Goal: Navigation & Orientation: Find specific page/section

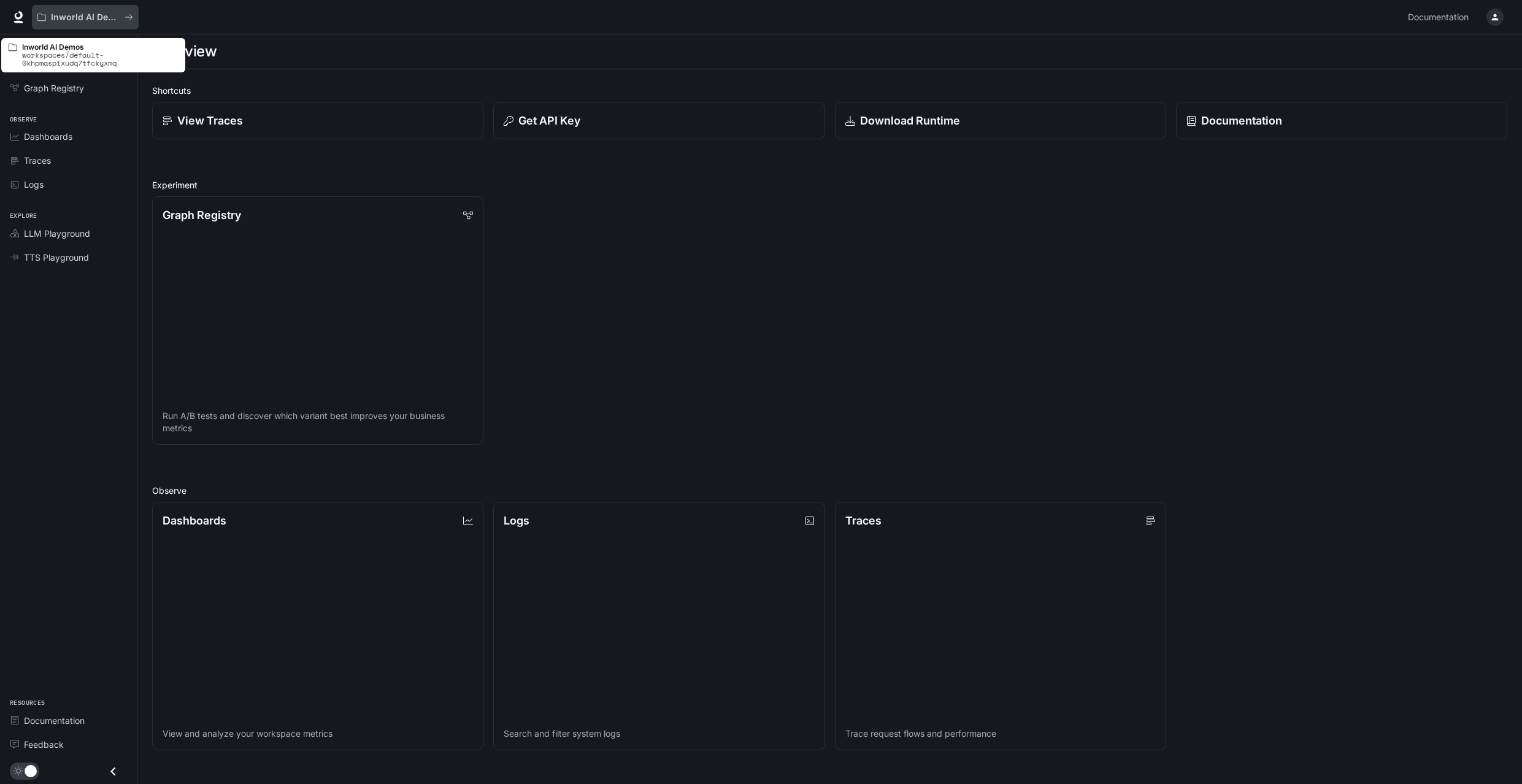
scroll to position [1, 0]
click at [23, 21] on icon at bounding box center [18, 17] width 12 height 12
click at [115, 770] on icon "Close drawer" at bounding box center [113, 771] width 17 height 17
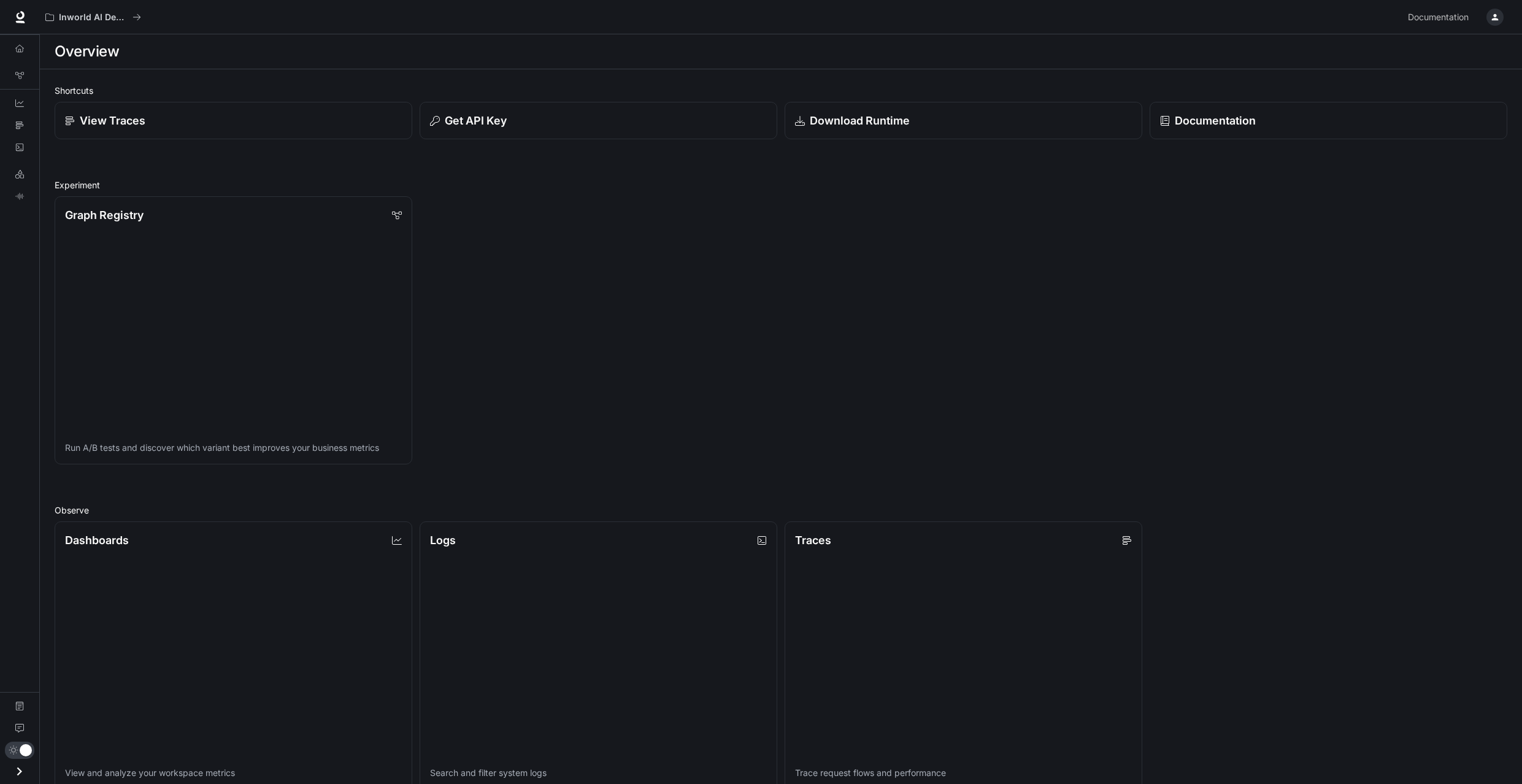
click at [13, 771] on icon "Open drawer" at bounding box center [19, 771] width 17 height 17
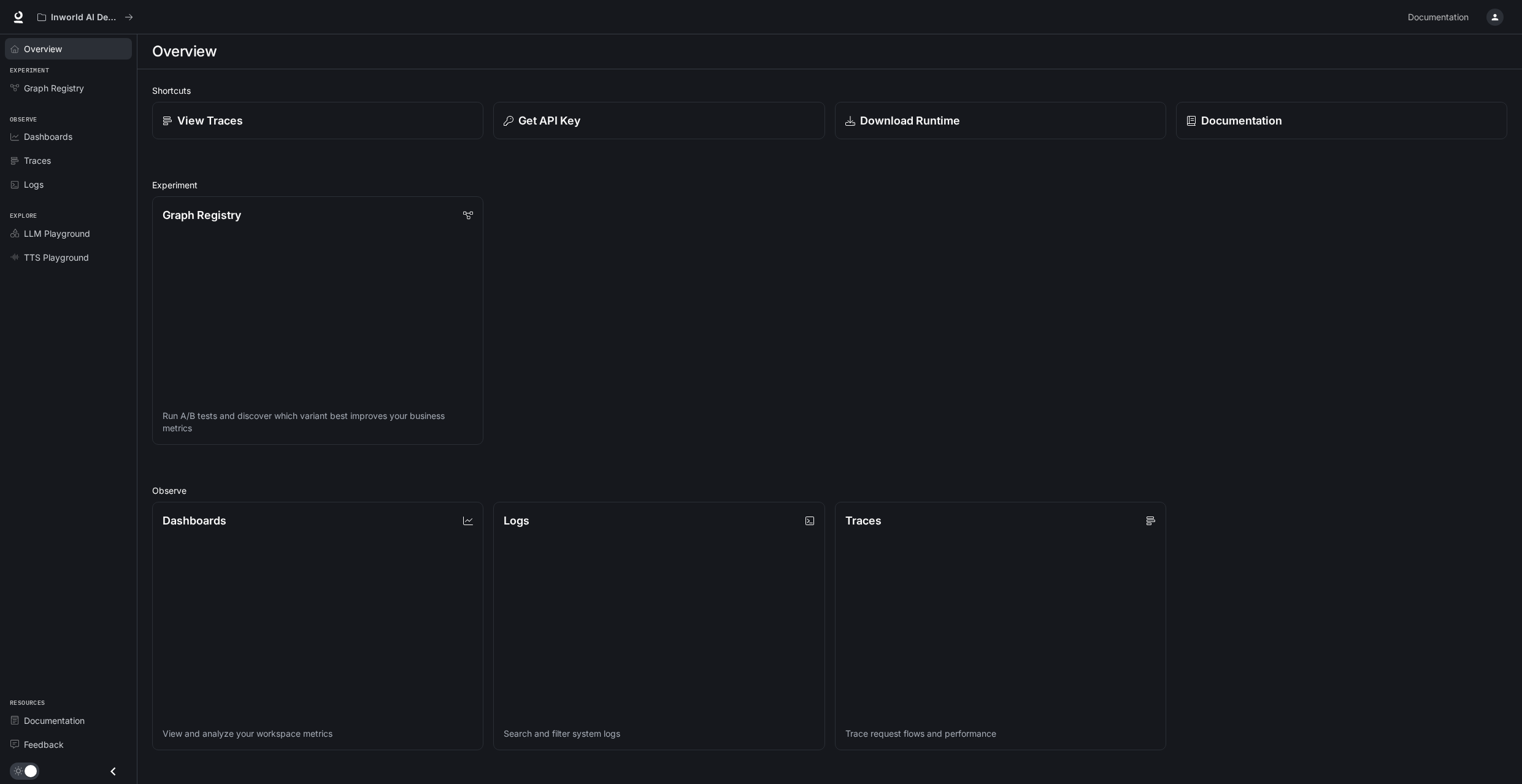
click at [57, 53] on span "Overview" at bounding box center [43, 48] width 38 height 13
click at [76, 18] on p "Inworld AI Demos" at bounding box center [85, 17] width 69 height 10
click at [1496, 15] on icon "button" at bounding box center [1495, 17] width 7 height 7
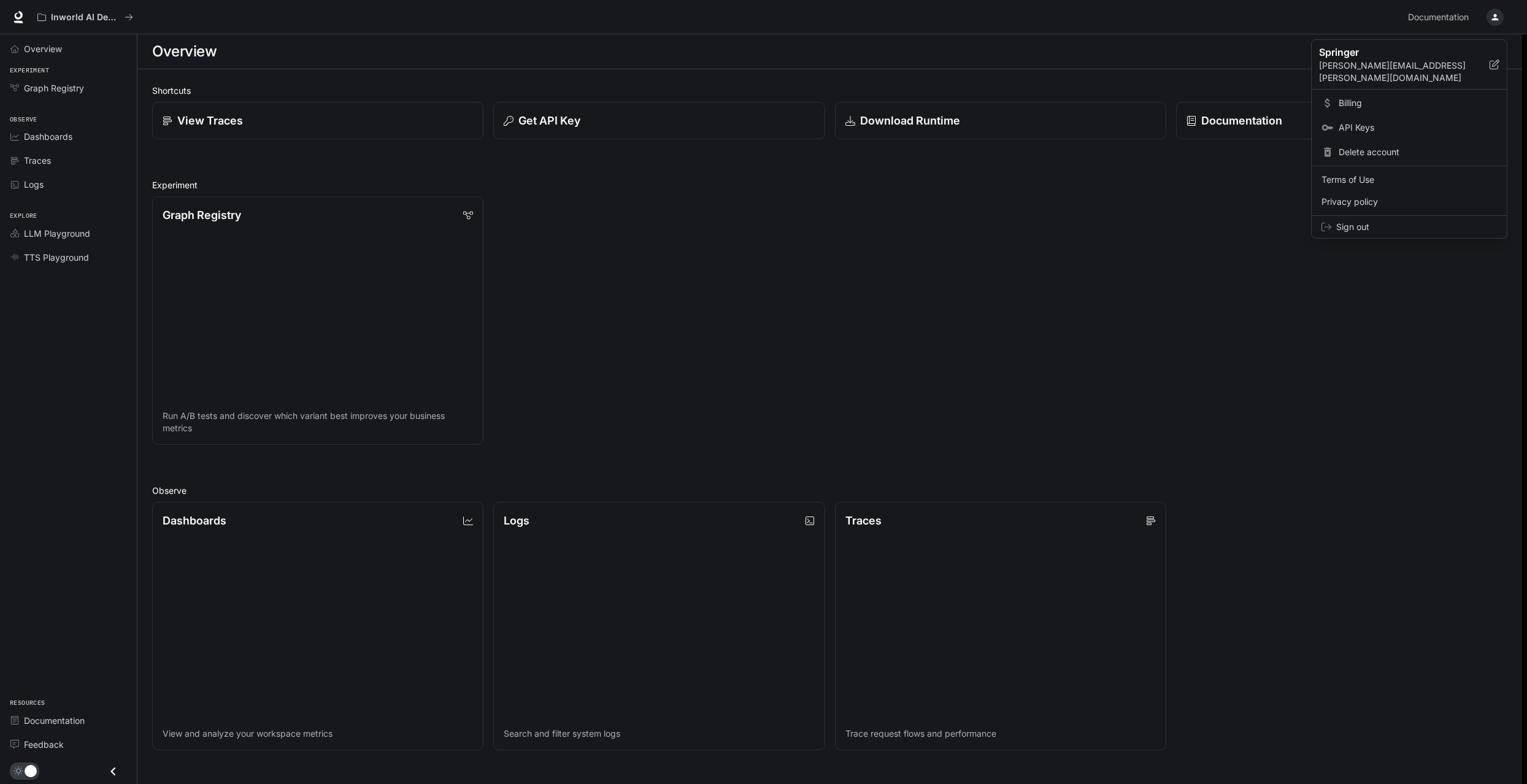
click at [1365, 121] on span "API Keys" at bounding box center [1417, 127] width 158 height 12
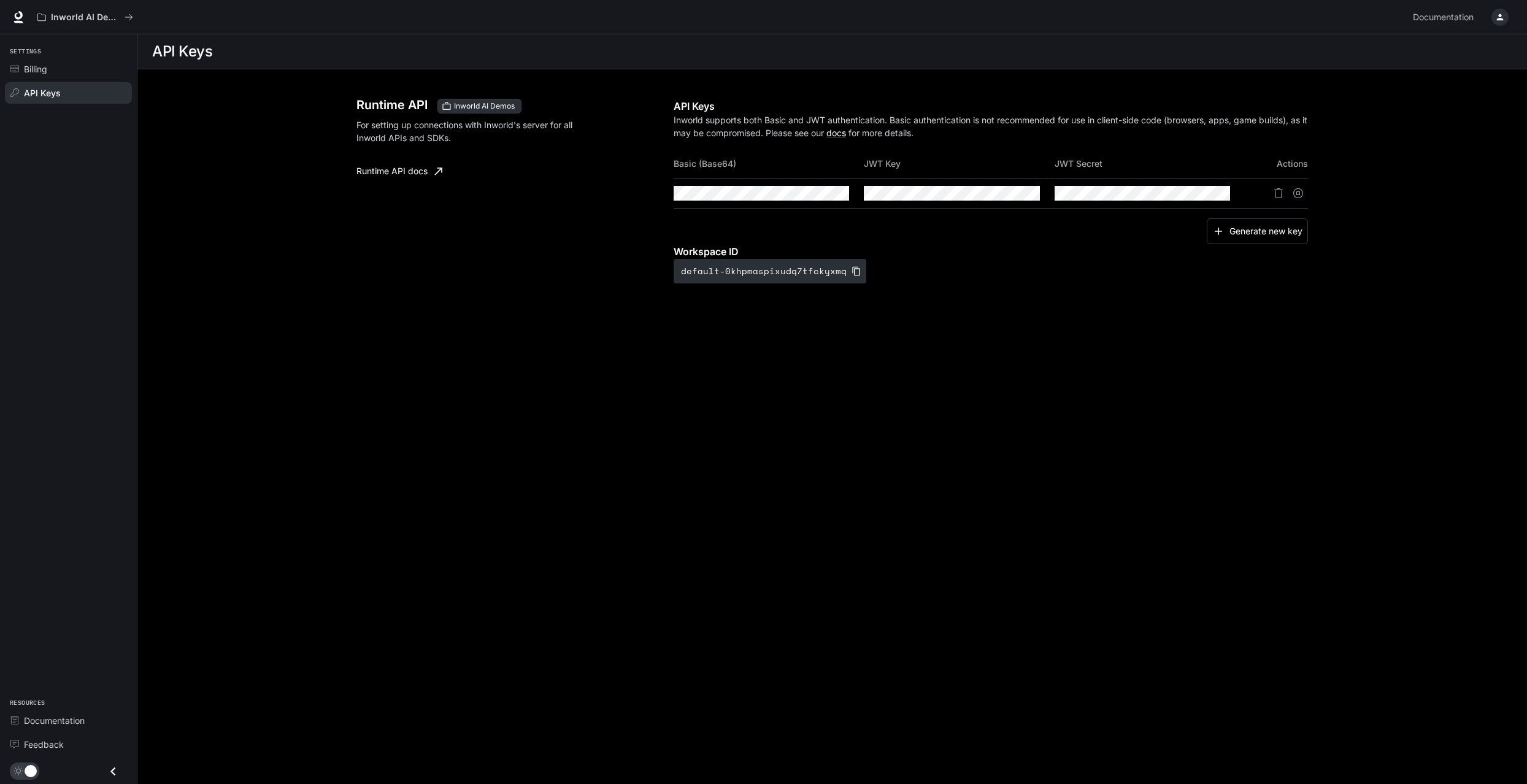
click at [1500, 14] on icon "button" at bounding box center [1500, 17] width 10 height 10
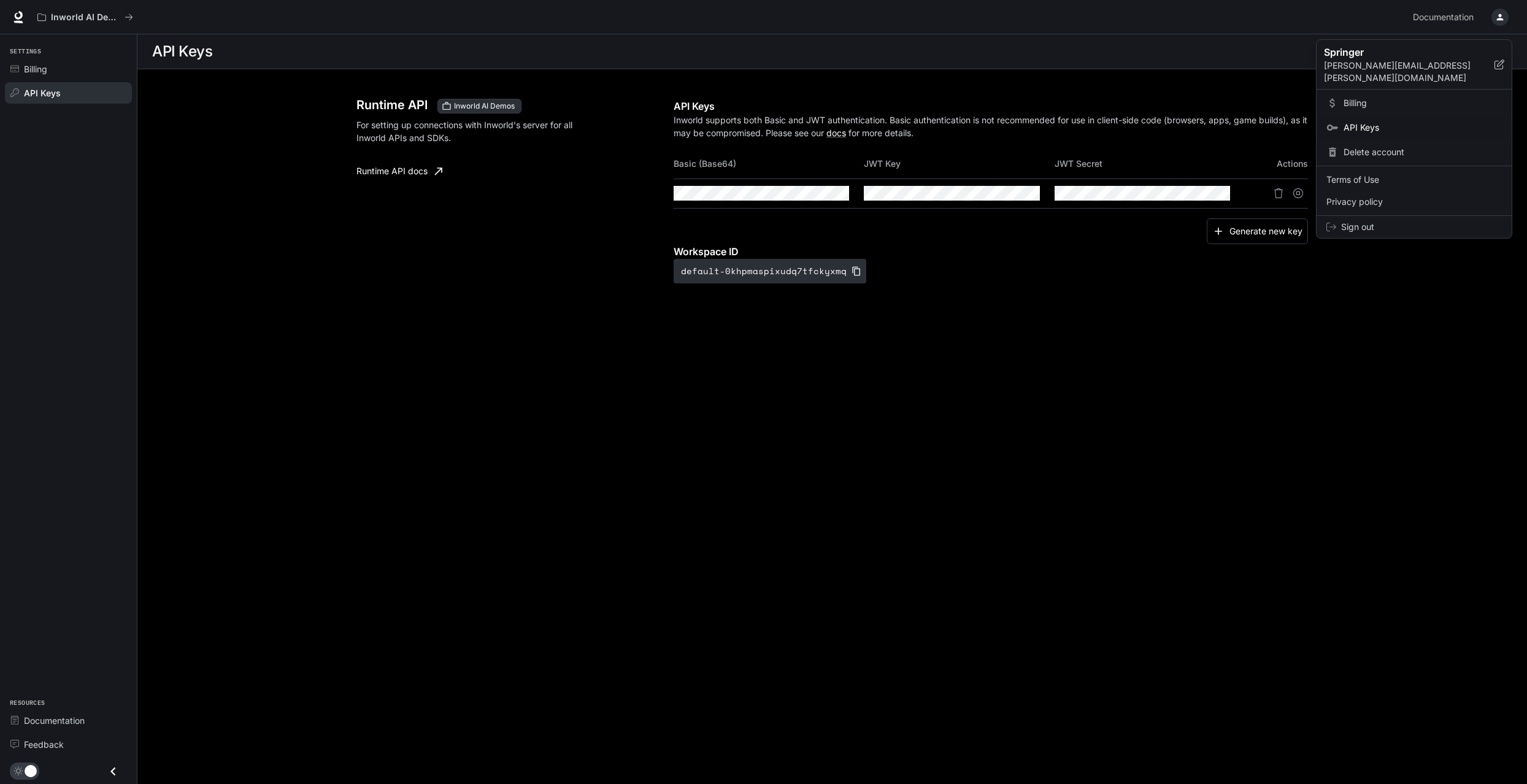
click at [1390, 97] on span "Billing" at bounding box center [1422, 103] width 158 height 12
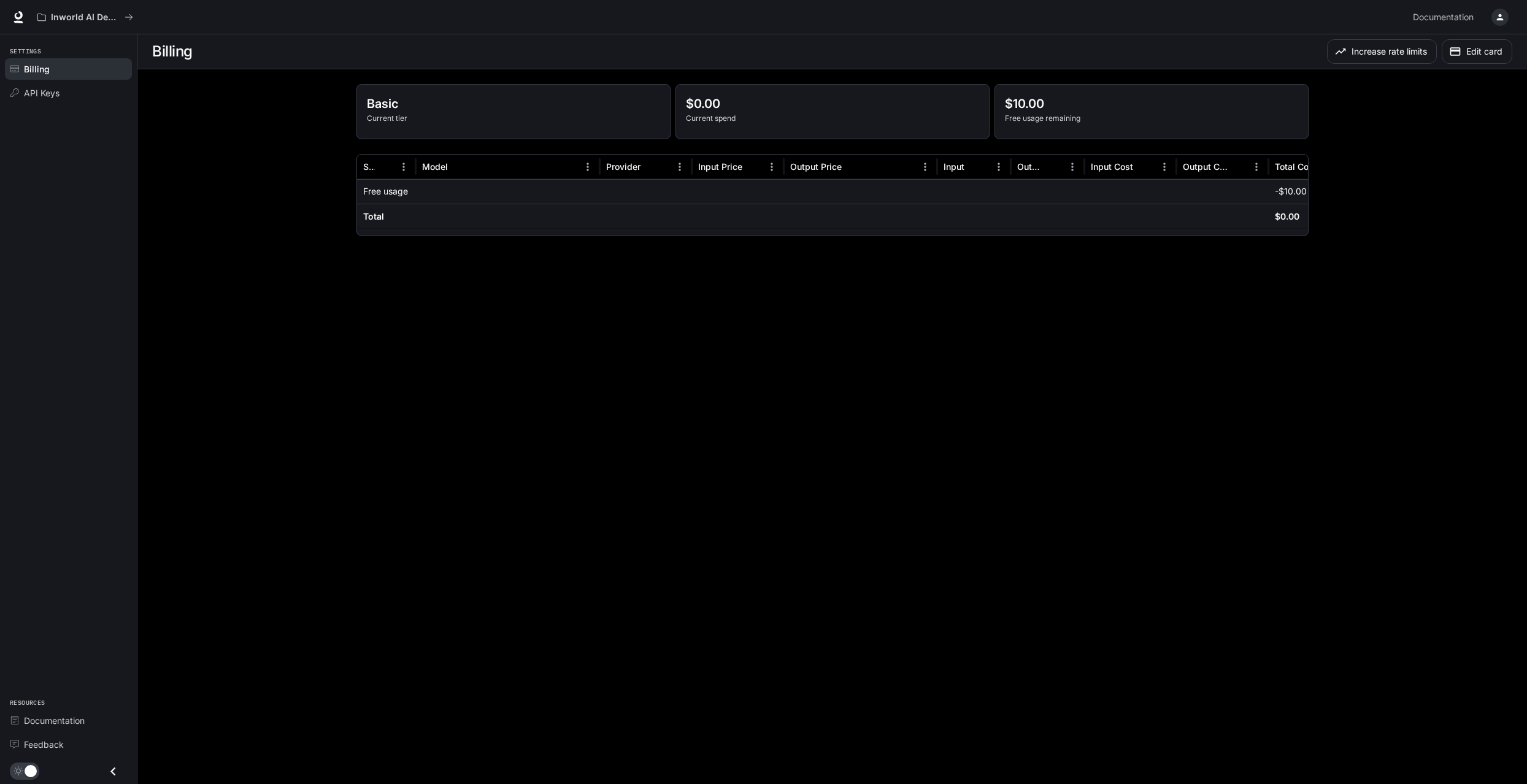
click at [605, 320] on main "Billing Increase rate limits Edit card Basic Current tier $0.00 Current spend $…" at bounding box center [831, 409] width 1389 height 750
click at [13, 17] on icon at bounding box center [18, 17] width 12 height 12
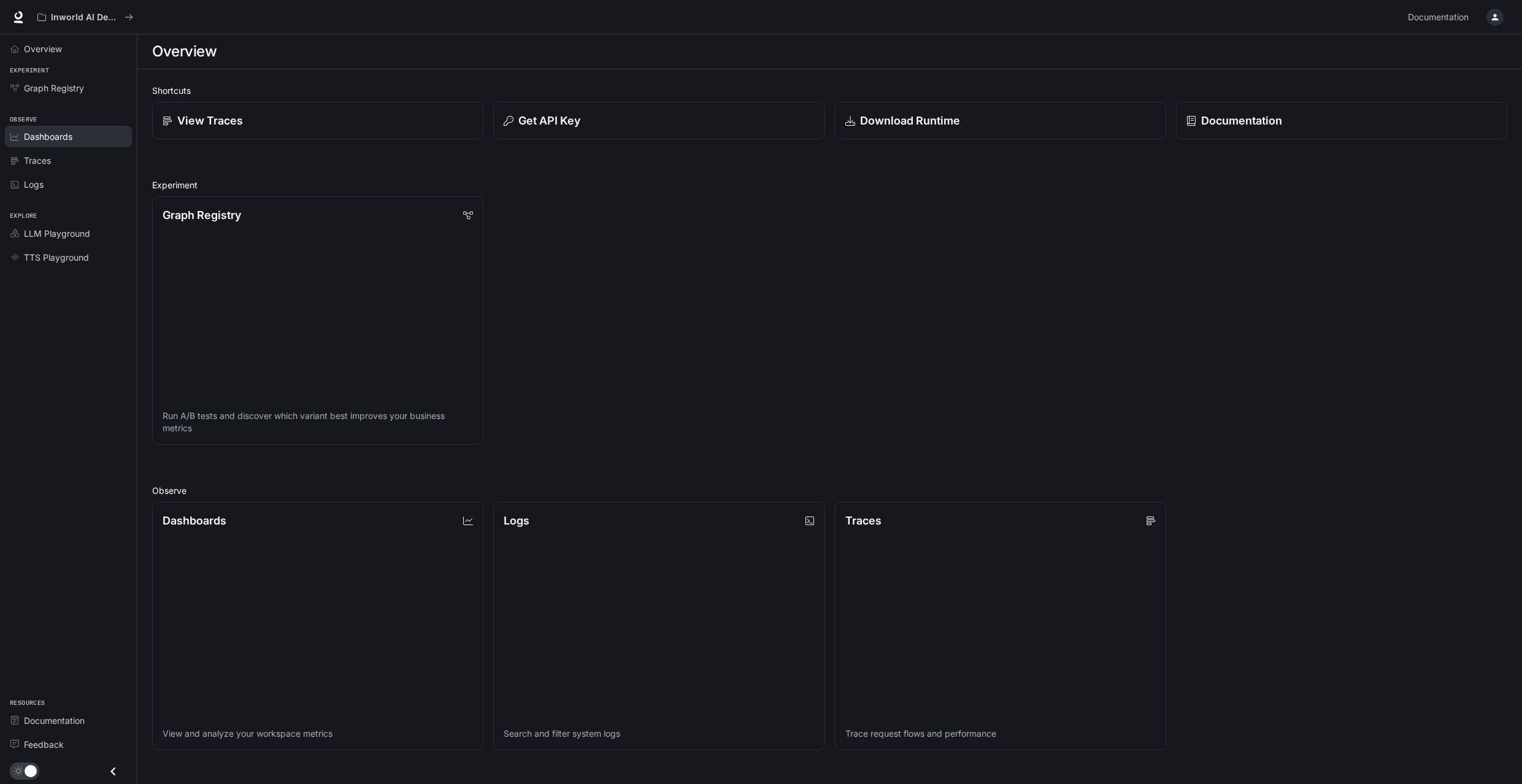
click at [64, 135] on span "Dashboards" at bounding box center [48, 136] width 48 height 13
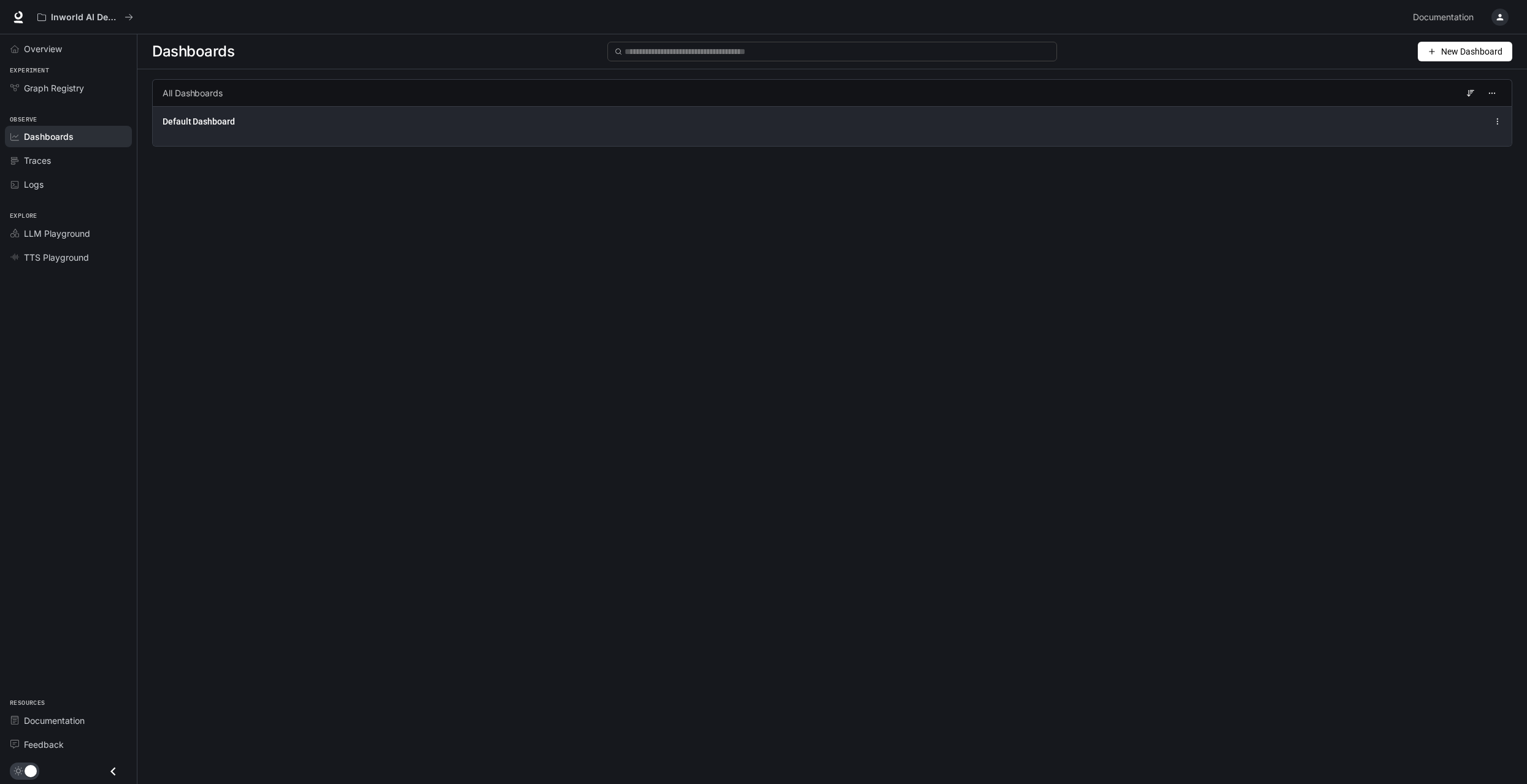
click at [270, 110] on div "Default Dashboard" at bounding box center [832, 126] width 1359 height 40
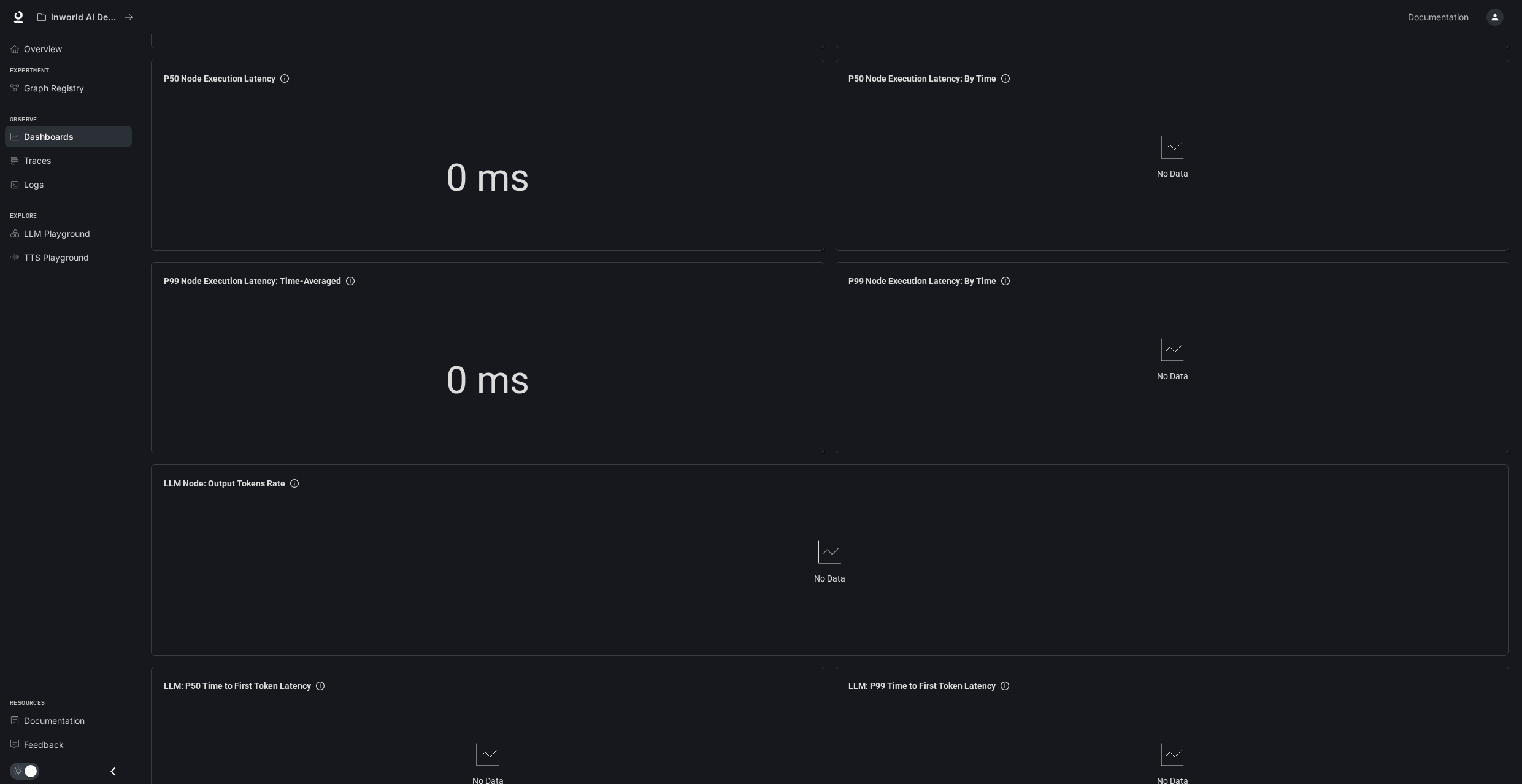
scroll to position [660, 0]
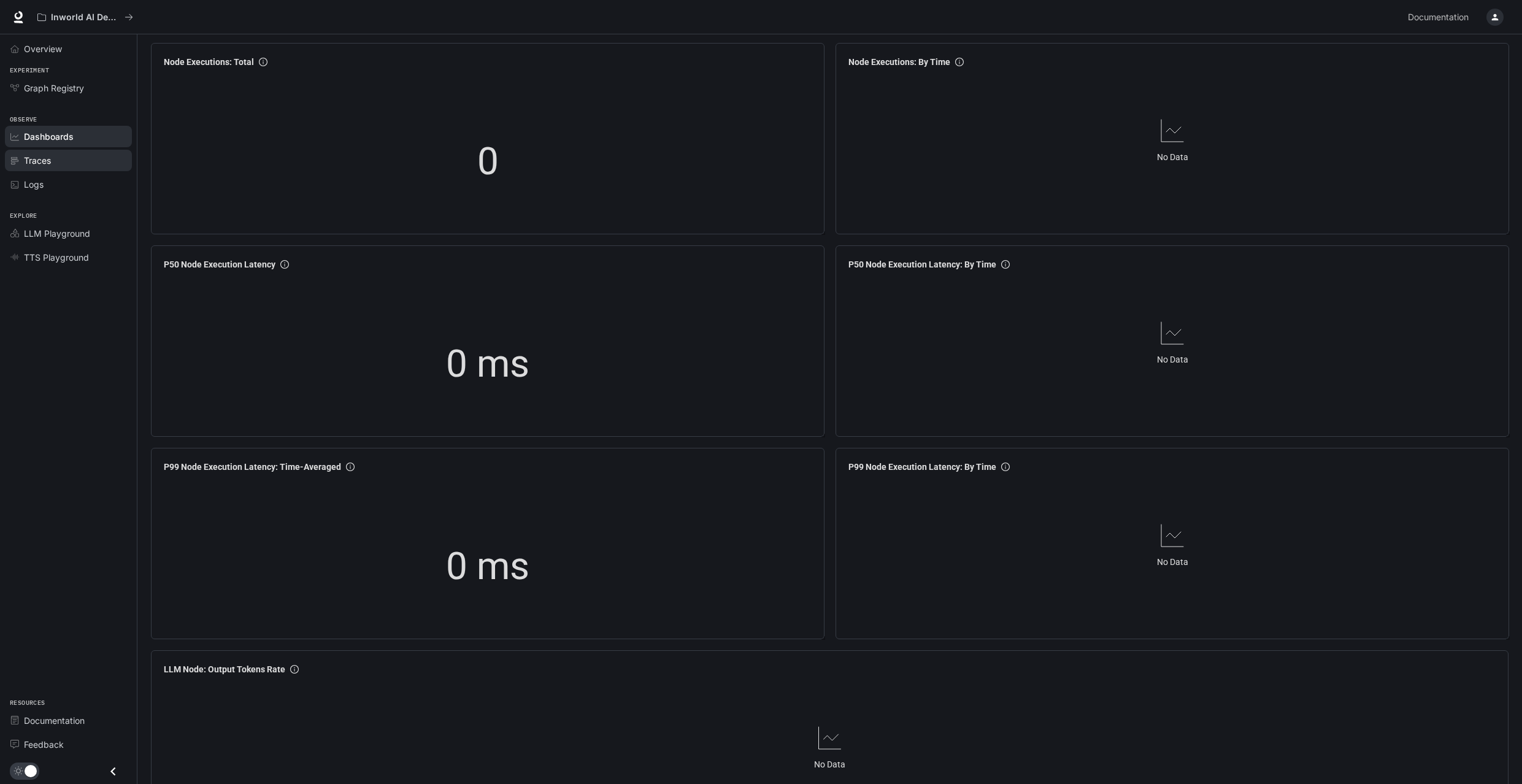
click at [83, 163] on div "Traces" at bounding box center [75, 160] width 102 height 13
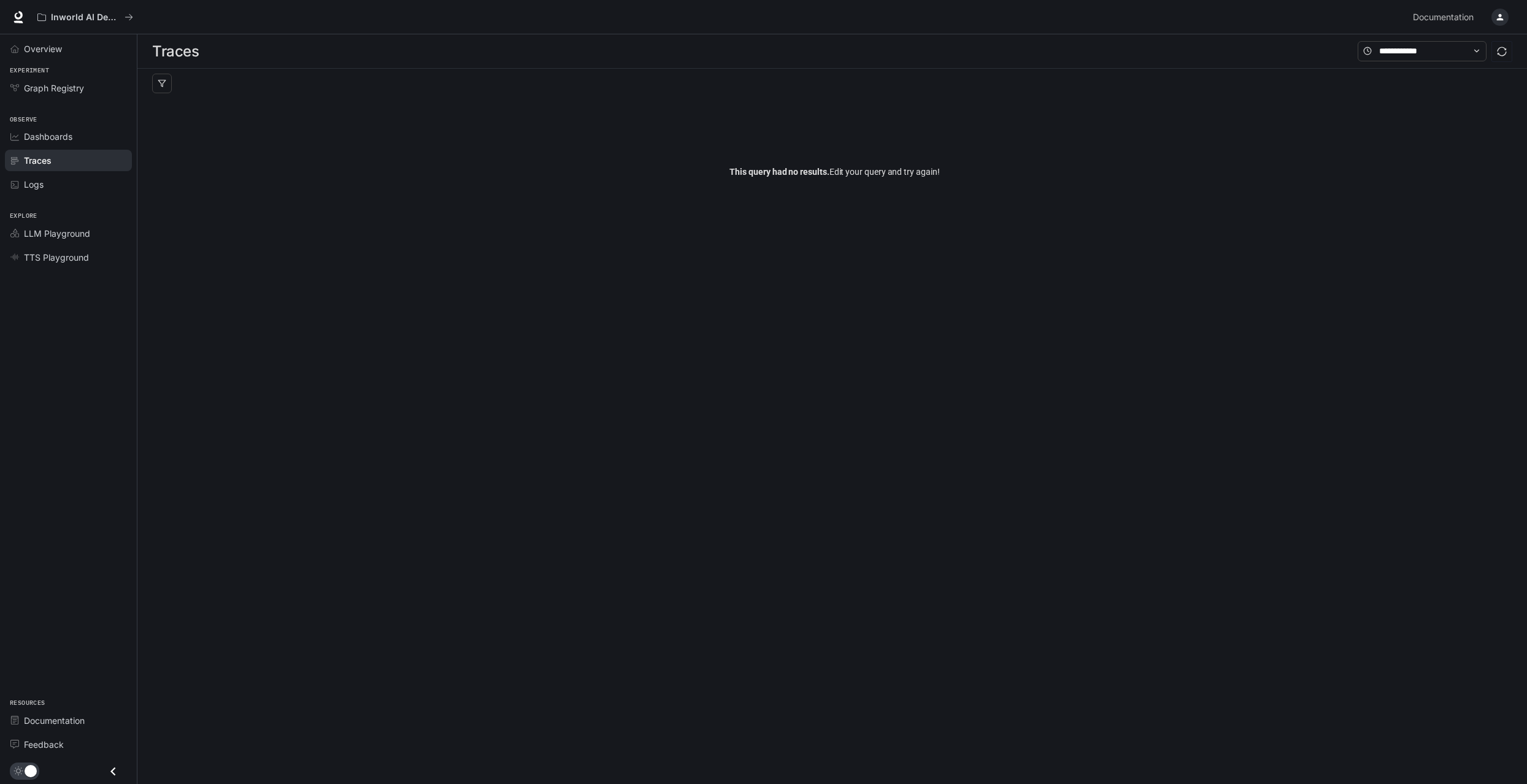
click at [61, 134] on span "Dashboards" at bounding box center [48, 136] width 48 height 13
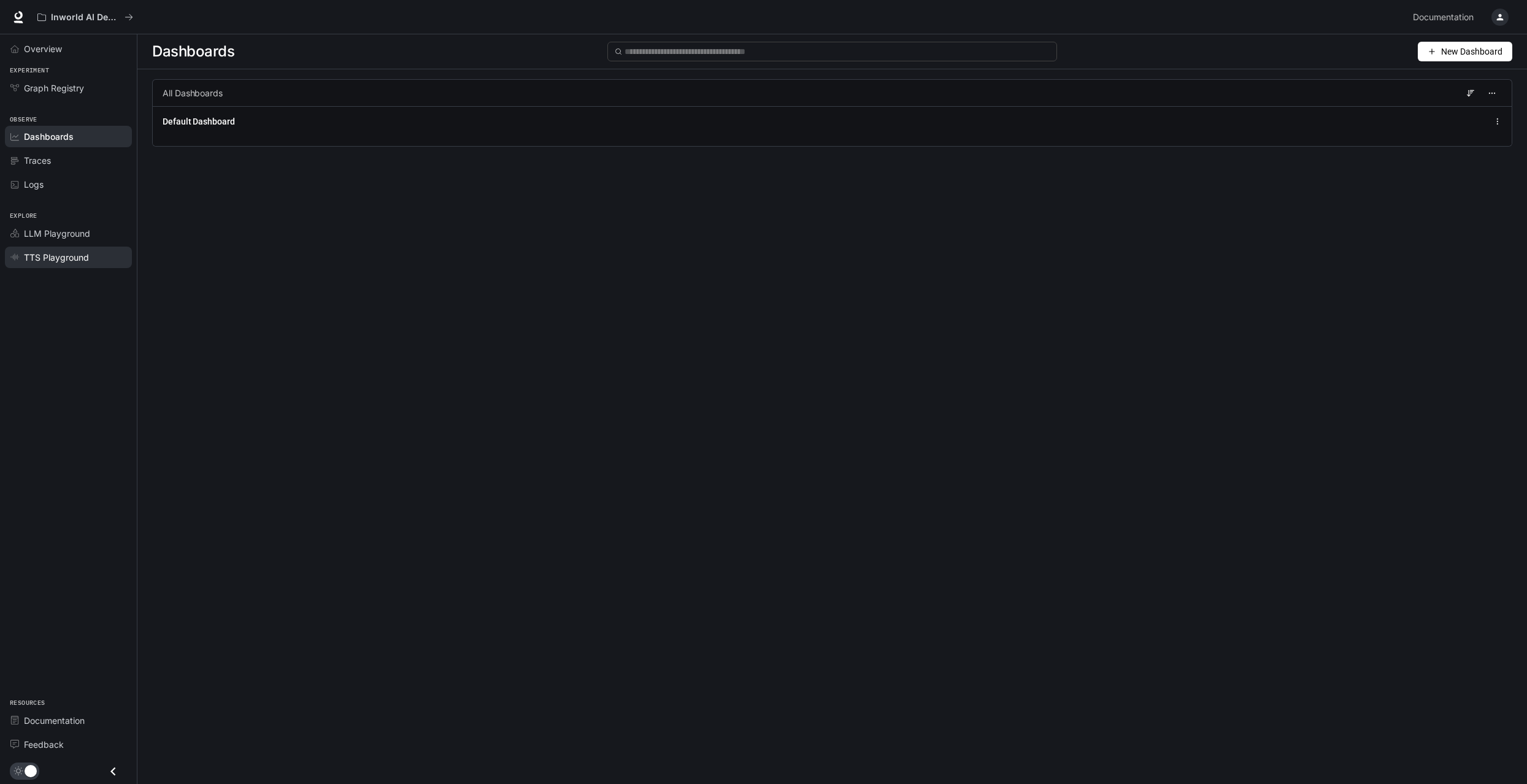
click at [72, 259] on span "TTS Playground" at bounding box center [56, 257] width 65 height 13
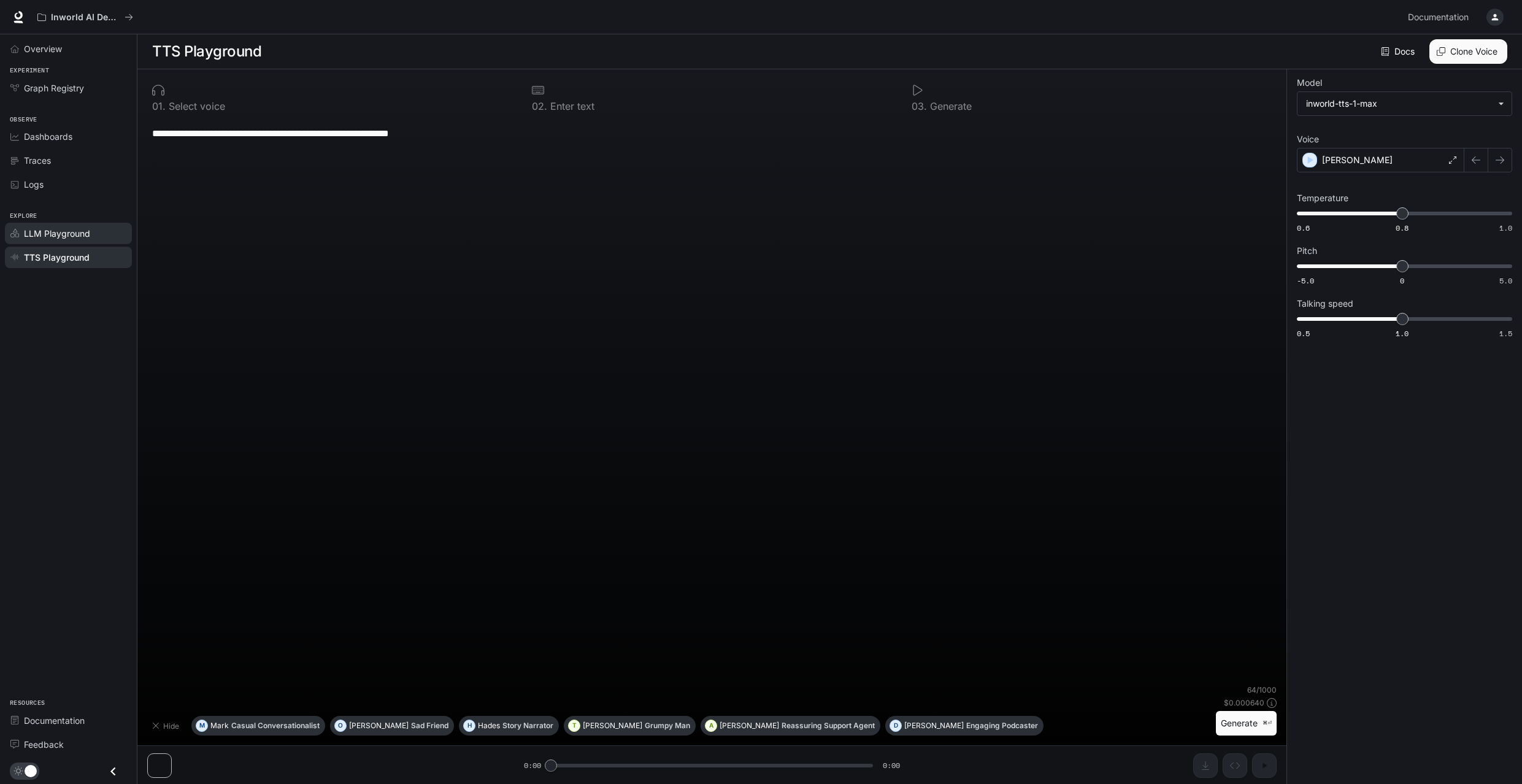
click at [63, 233] on span "LLM Playground" at bounding box center [57, 233] width 66 height 13
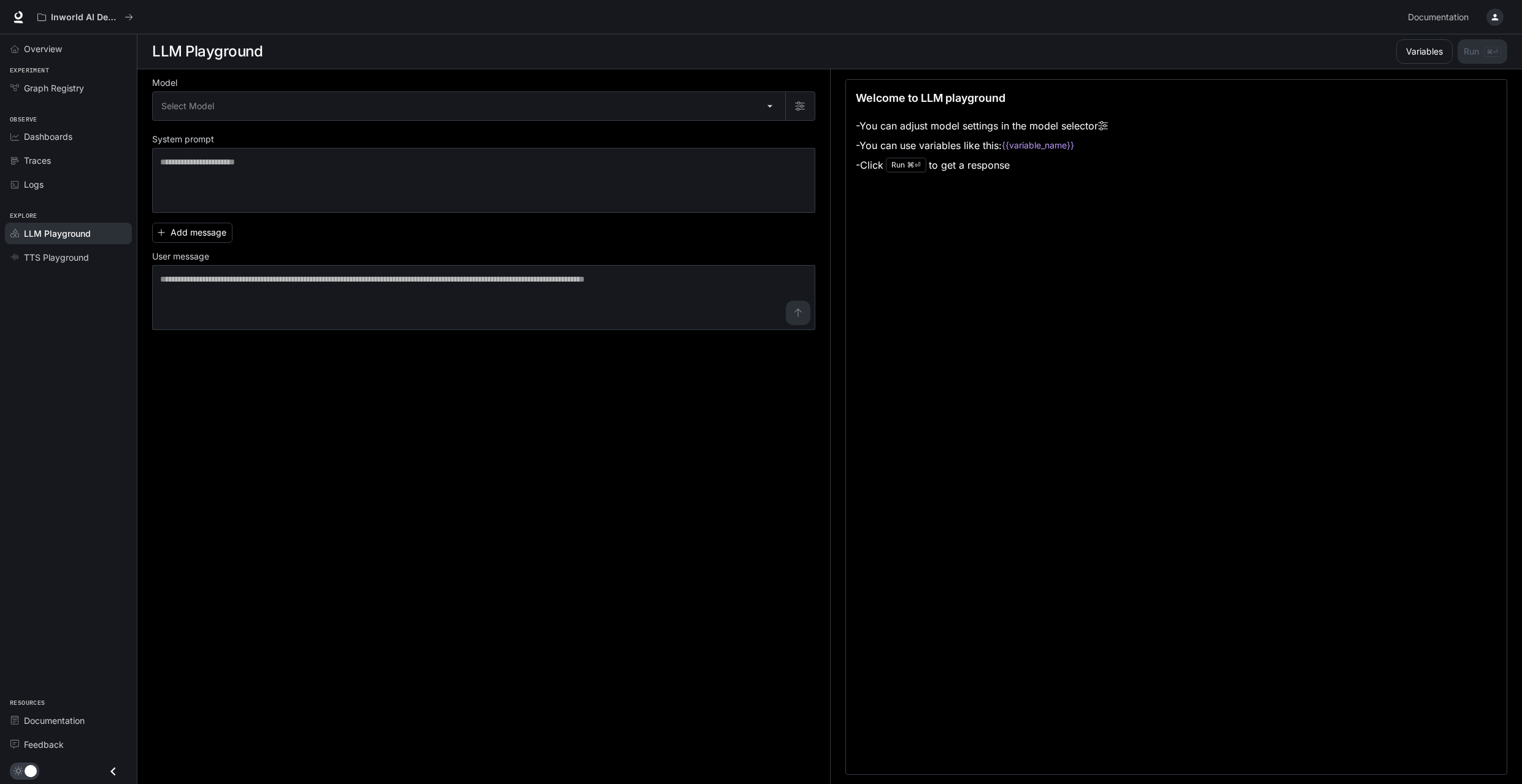
click at [1486, 13] on button "button" at bounding box center [1495, 17] width 25 height 25
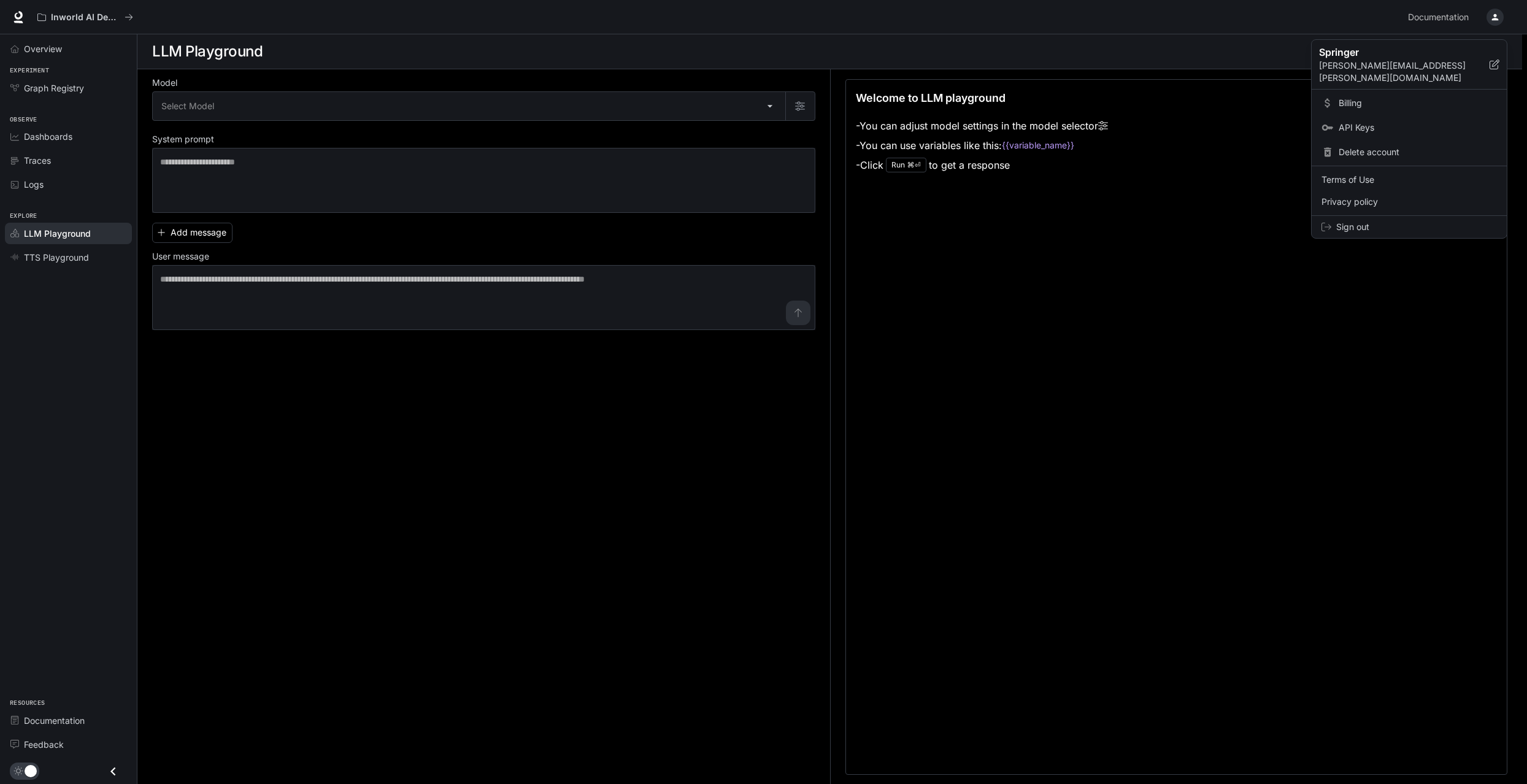
click at [420, 512] on div at bounding box center [763, 392] width 1527 height 784
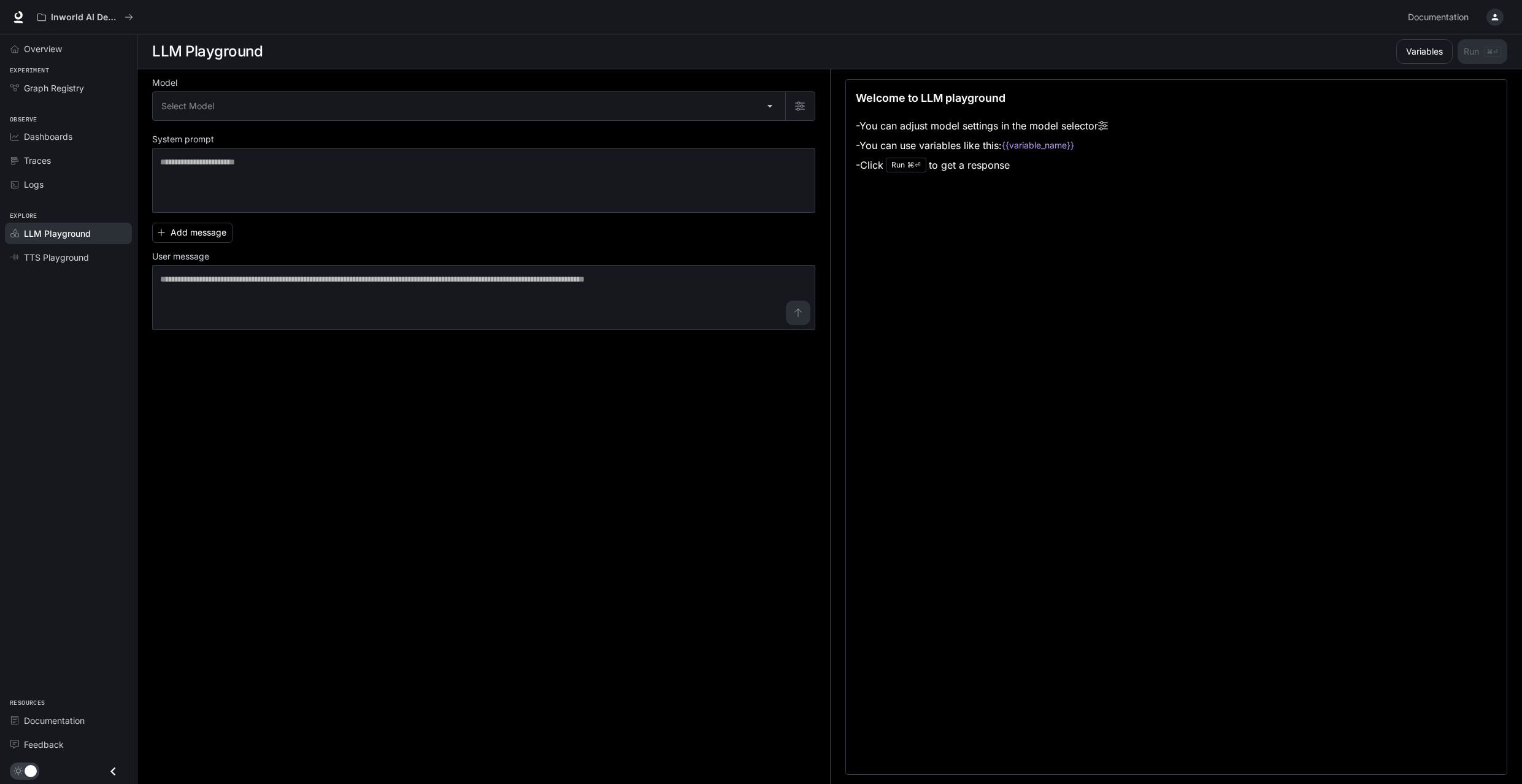
click at [515, 358] on div "Model Select Model ​ System prompt * ​ Add message User message * ​" at bounding box center [491, 426] width 678 height 715
click at [88, 12] on p "Inworld AI Demos" at bounding box center [85, 17] width 69 height 10
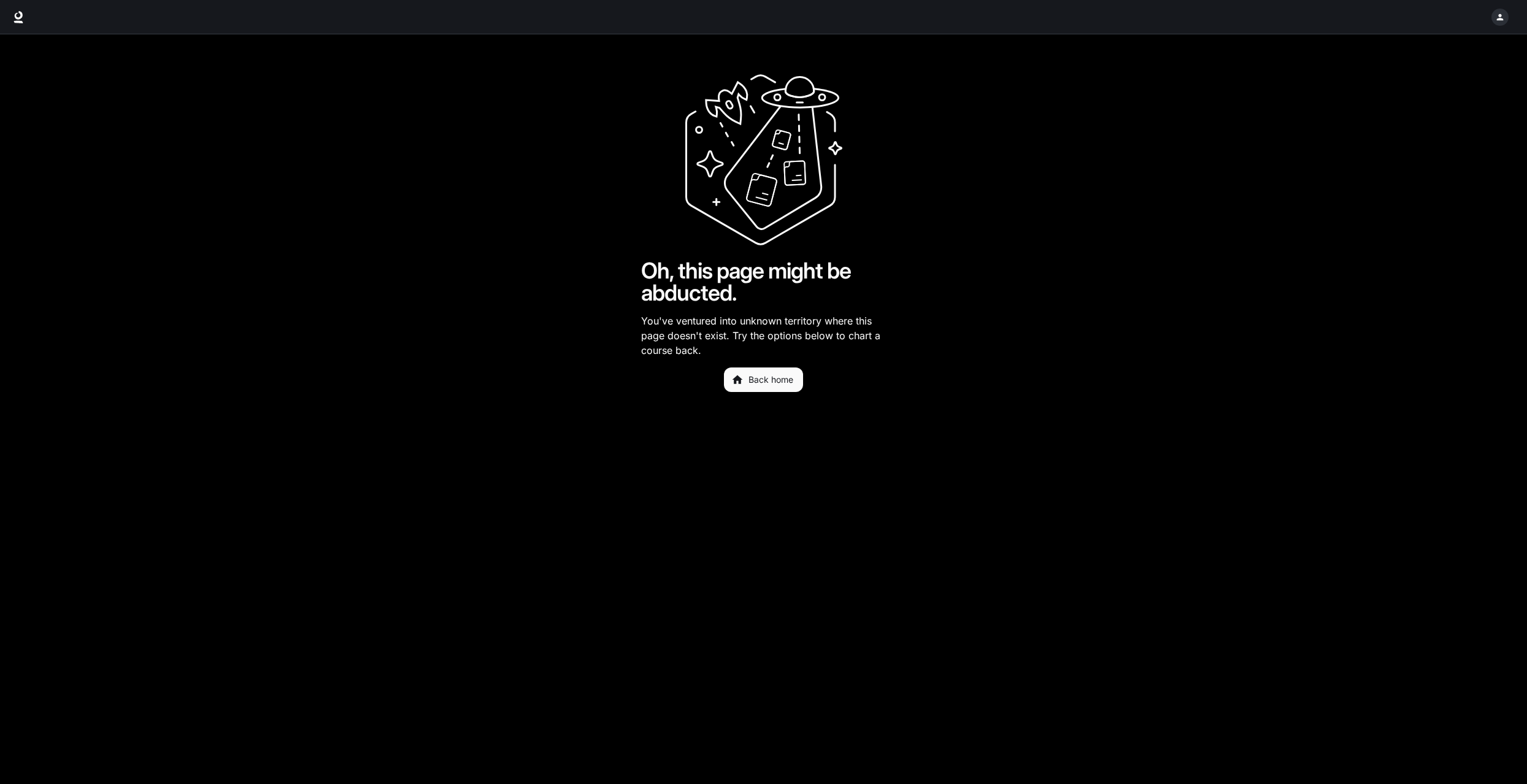
click at [769, 385] on link "Back home" at bounding box center [763, 379] width 79 height 25
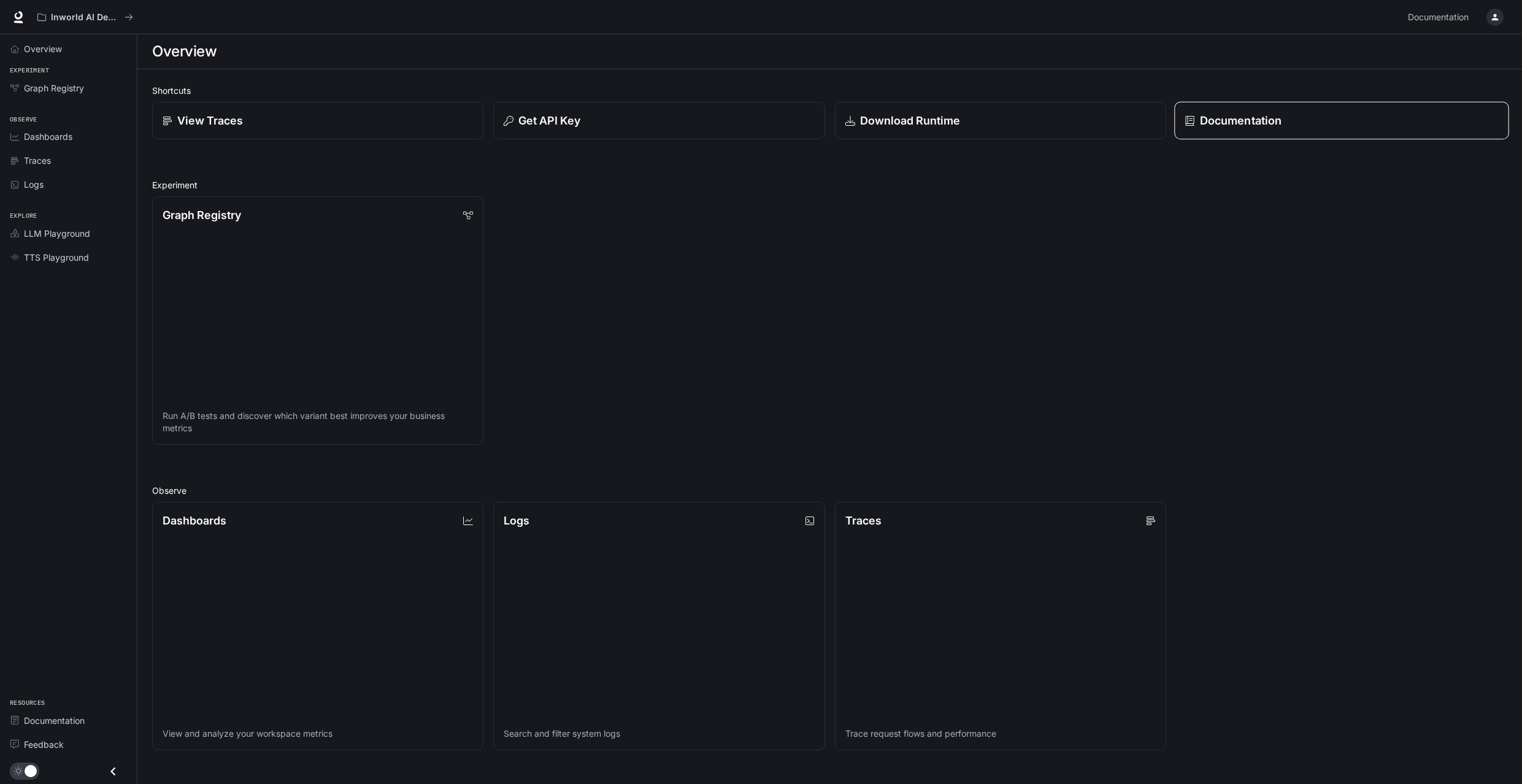
click at [1246, 117] on p "Documentation" at bounding box center [1240, 120] width 82 height 17
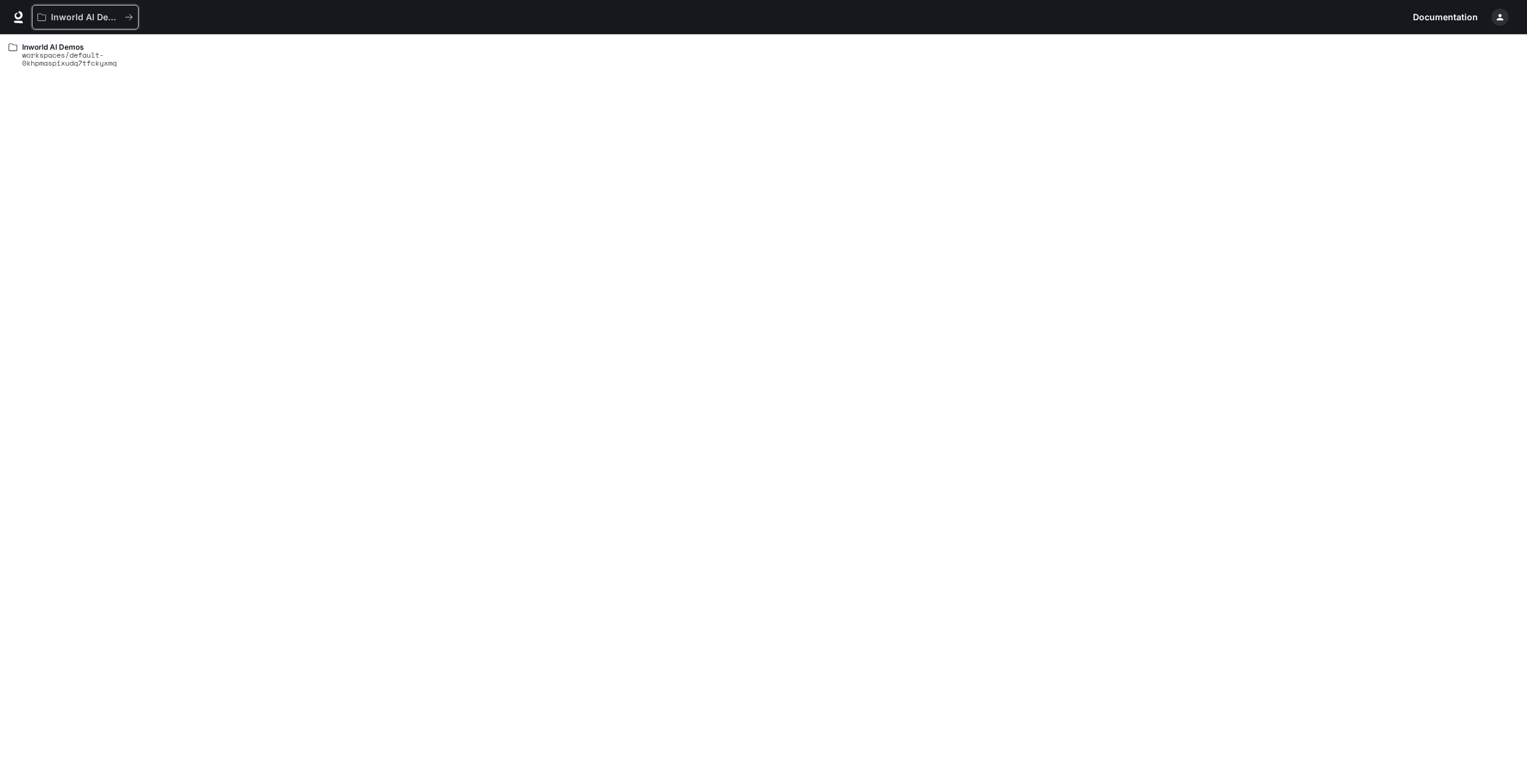
click at [58, 24] on button "Inworld AI Demos" at bounding box center [85, 17] width 107 height 25
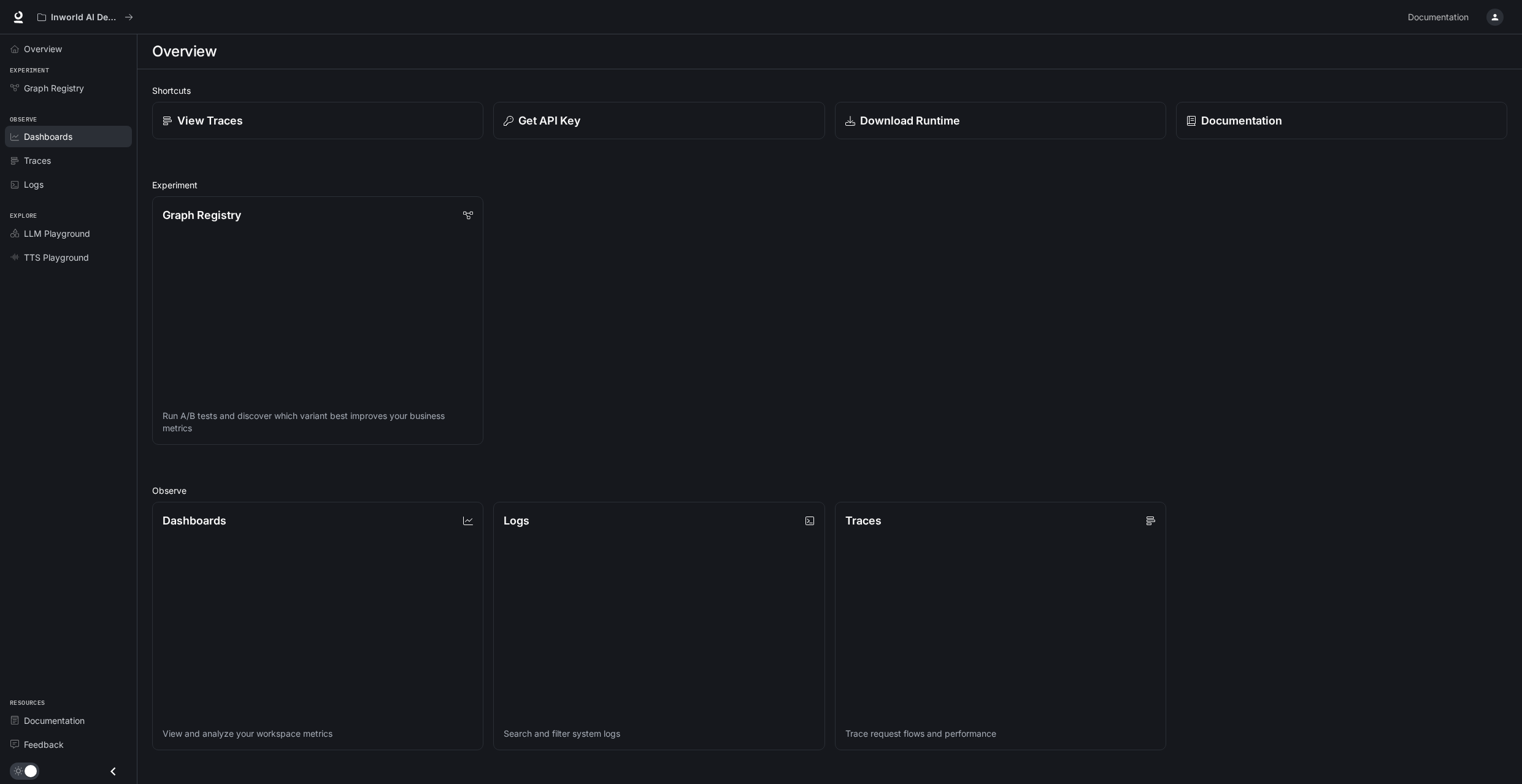
click at [77, 138] on div "Dashboards" at bounding box center [75, 136] width 102 height 13
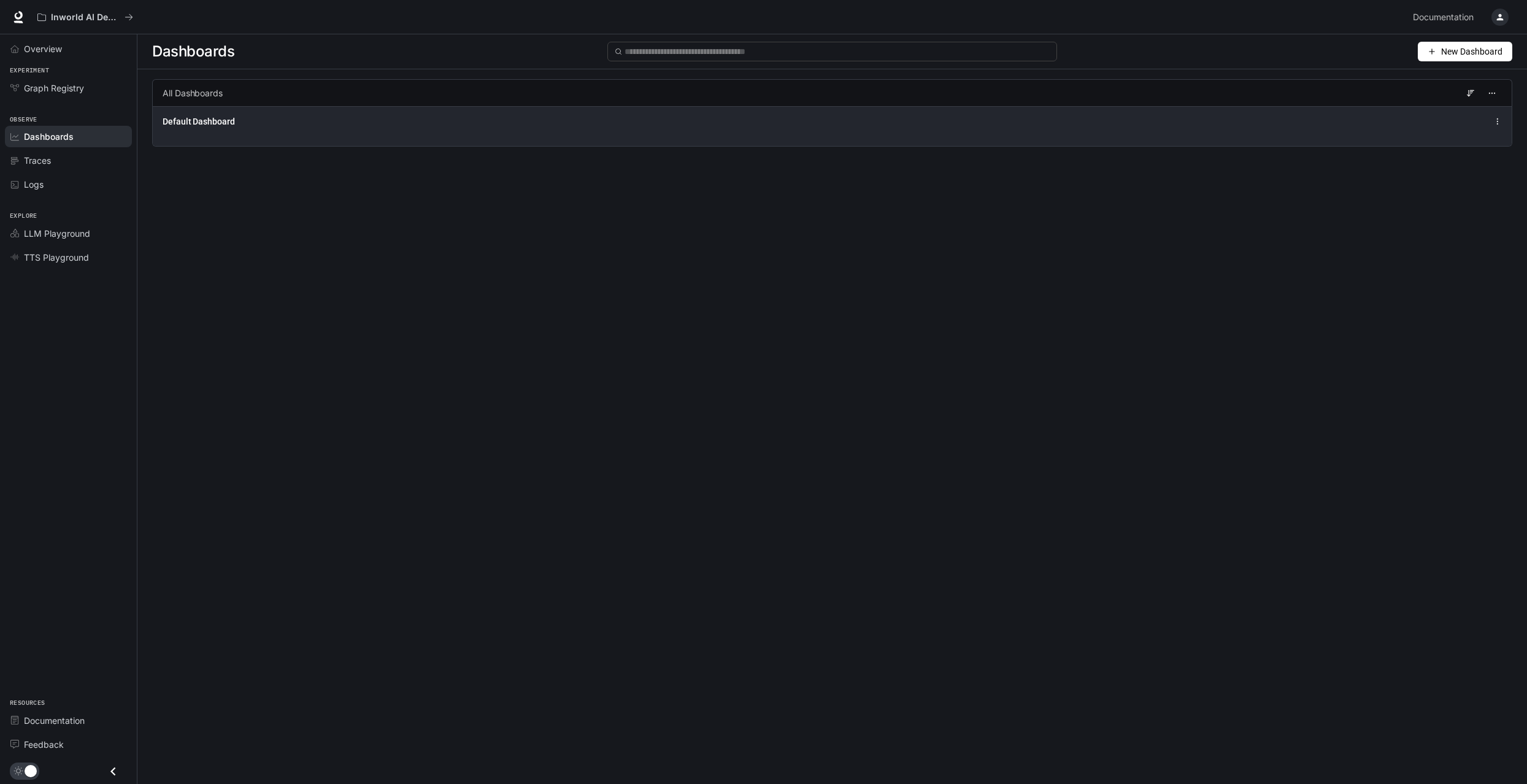
click at [1321, 143] on div "All Dashboards Default Dashboard" at bounding box center [831, 122] width 1389 height 86
click at [1325, 128] on div "Default Dashboard" at bounding box center [832, 121] width 1339 height 15
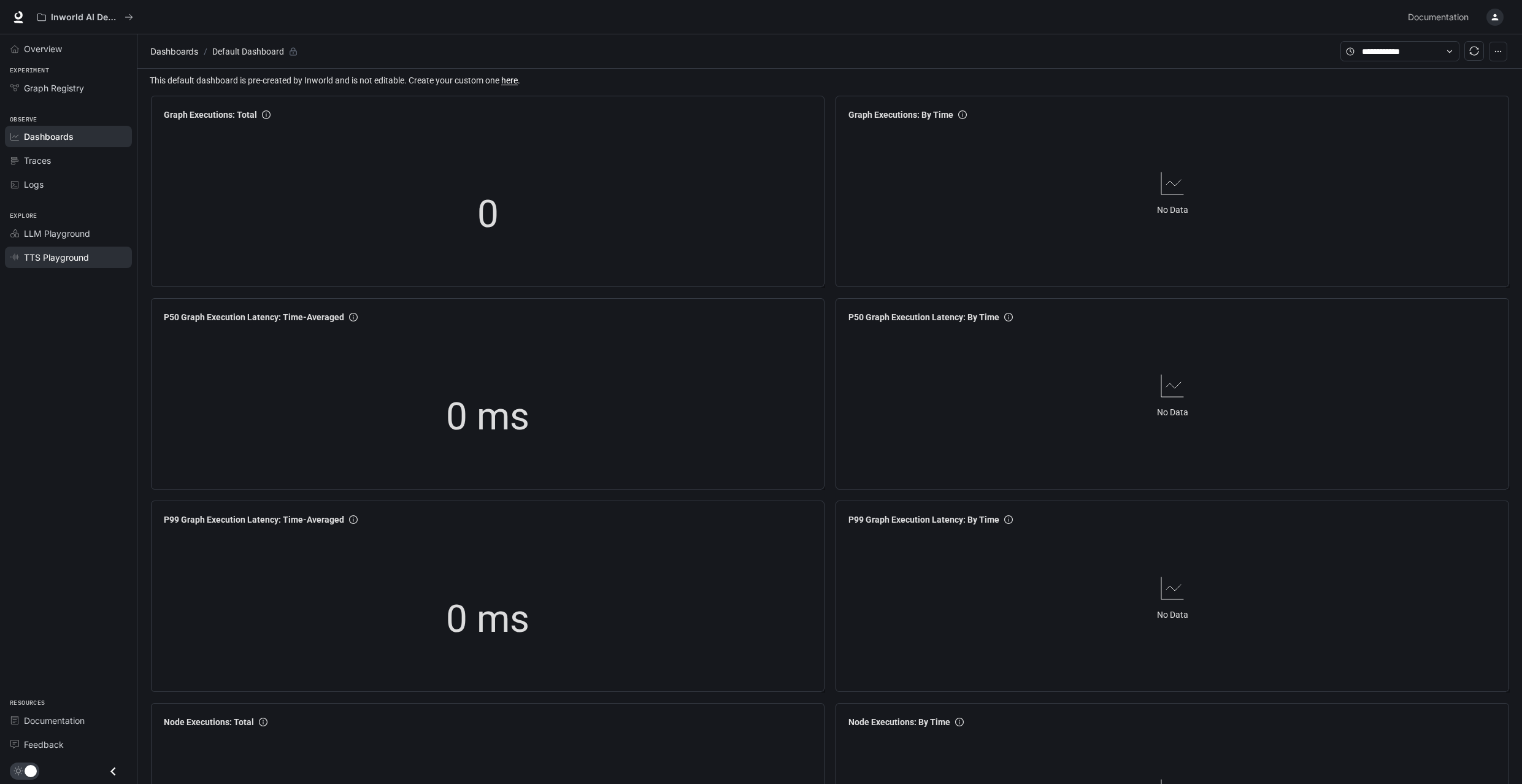
click at [53, 261] on span "TTS Playground" at bounding box center [56, 257] width 65 height 13
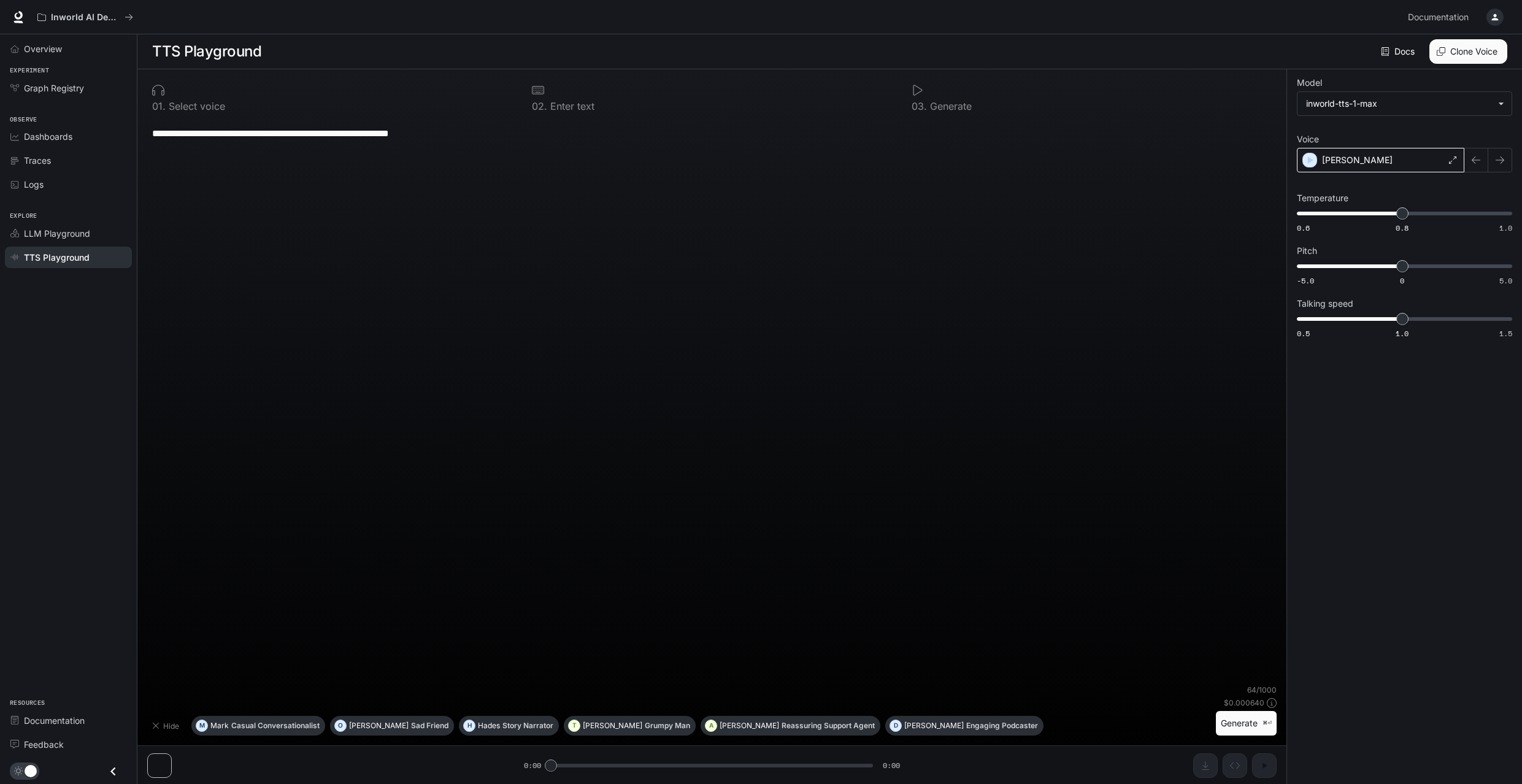
click at [1381, 162] on div "[PERSON_NAME]" at bounding box center [1380, 160] width 167 height 25
